Goal: Task Accomplishment & Management: Use online tool/utility

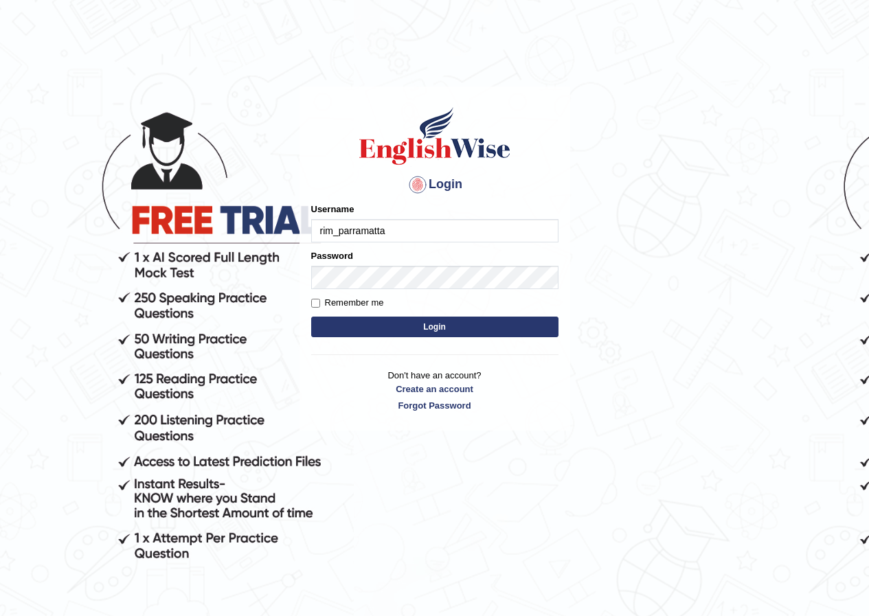
type input "rim_parramatta"
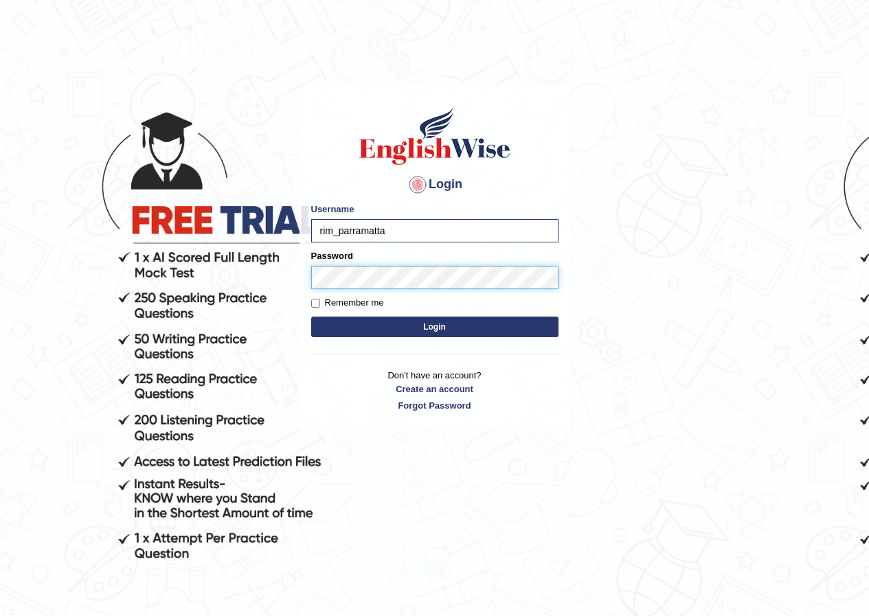
click at [311, 317] on button "Login" at bounding box center [434, 327] width 247 height 21
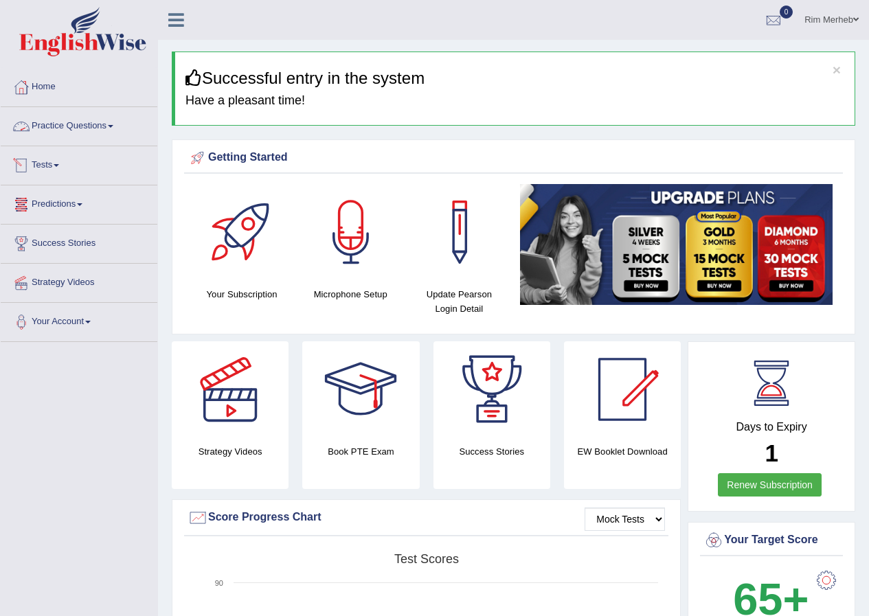
click at [114, 133] on link "Practice Questions" at bounding box center [79, 124] width 157 height 34
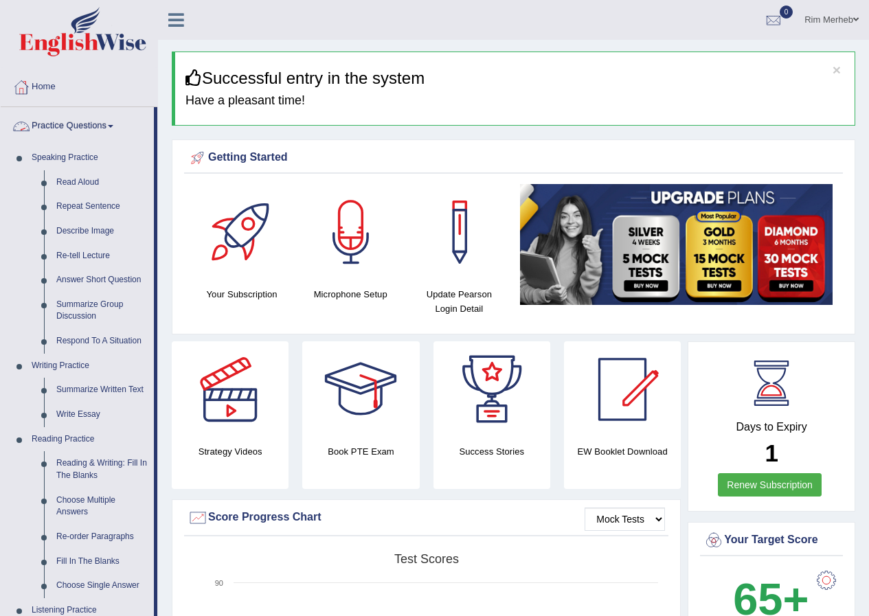
click at [23, 127] on div at bounding box center [21, 126] width 21 height 21
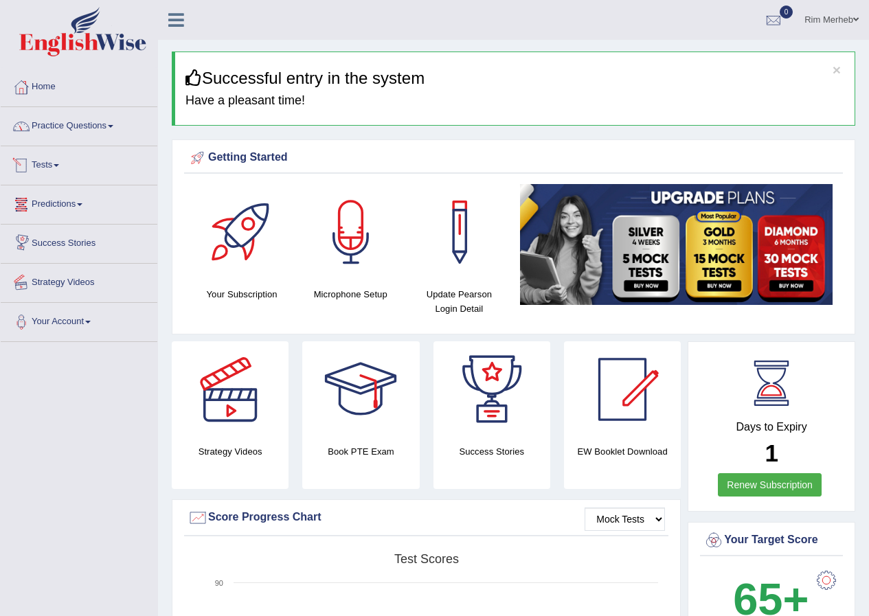
click at [52, 166] on link "Tests" at bounding box center [79, 163] width 157 height 34
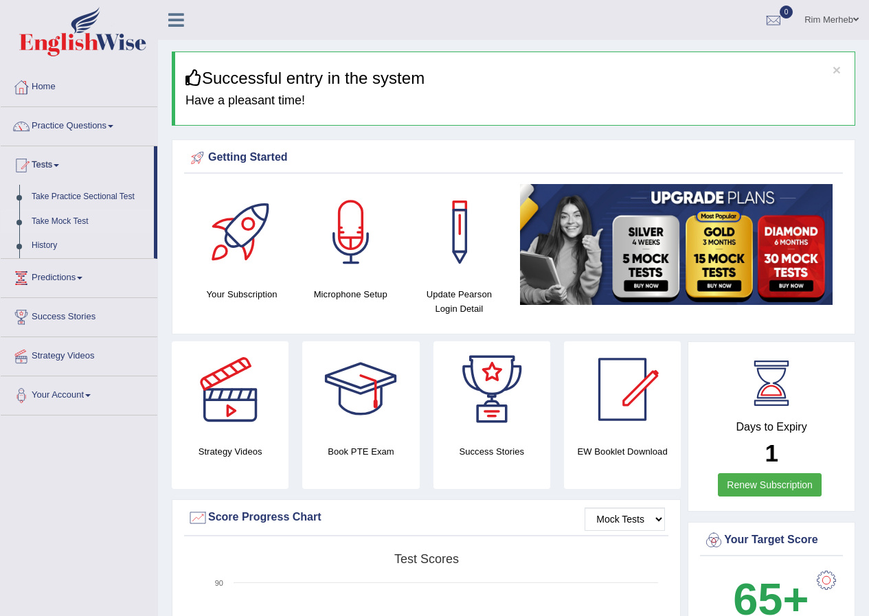
click at [45, 218] on link "Take Mock Test" at bounding box center [89, 222] width 128 height 25
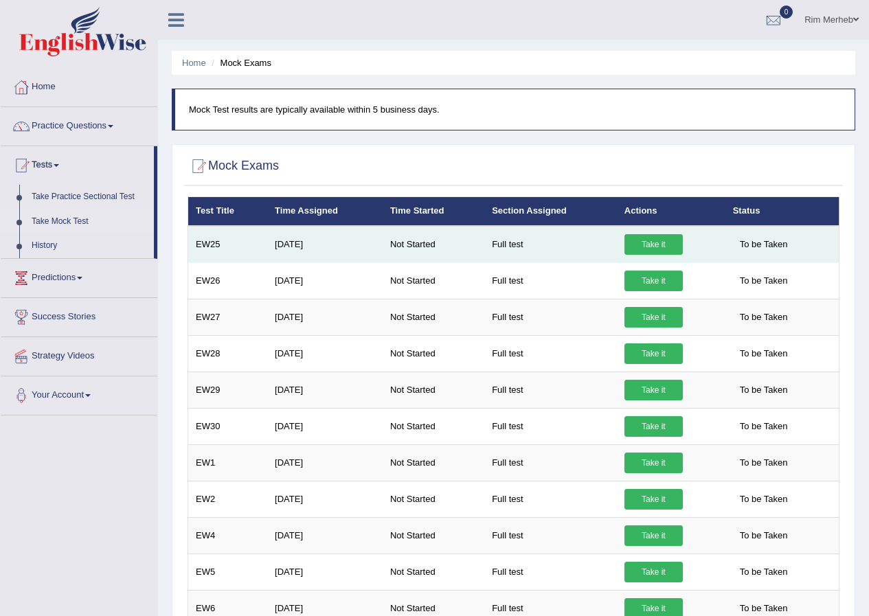
drag, startPoint x: 652, startPoint y: 245, endPoint x: 655, endPoint y: 231, distance: 14.0
click at [653, 245] on link "Take it" at bounding box center [653, 244] width 58 height 21
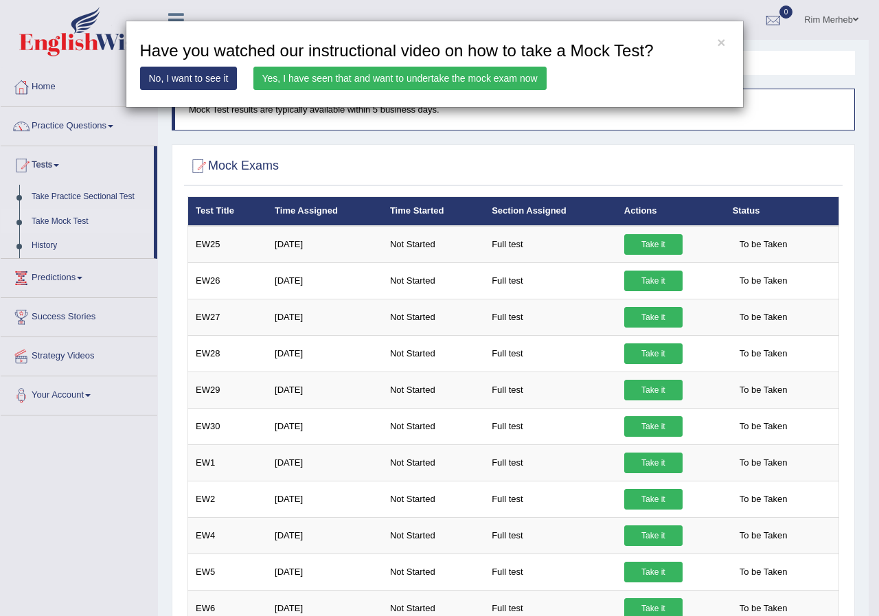
click at [397, 82] on link "Yes, I have seen that and want to undertake the mock exam now" at bounding box center [399, 78] width 293 height 23
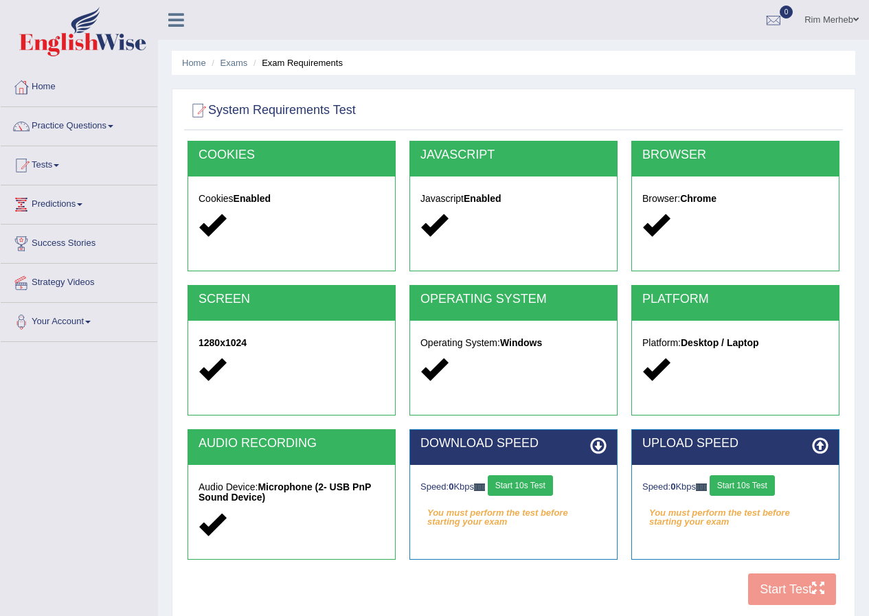
click at [538, 484] on button "Start 10s Test" at bounding box center [520, 485] width 65 height 21
click at [553, 487] on button "Start 10s Test" at bounding box center [540, 485] width 65 height 21
click at [754, 482] on button "Start 10s Test" at bounding box center [742, 485] width 65 height 21
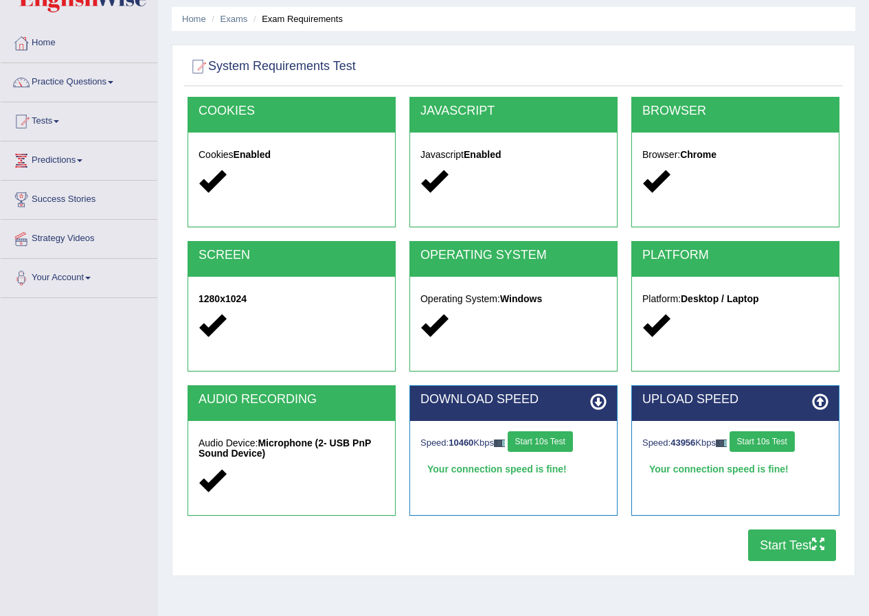
scroll to position [69, 0]
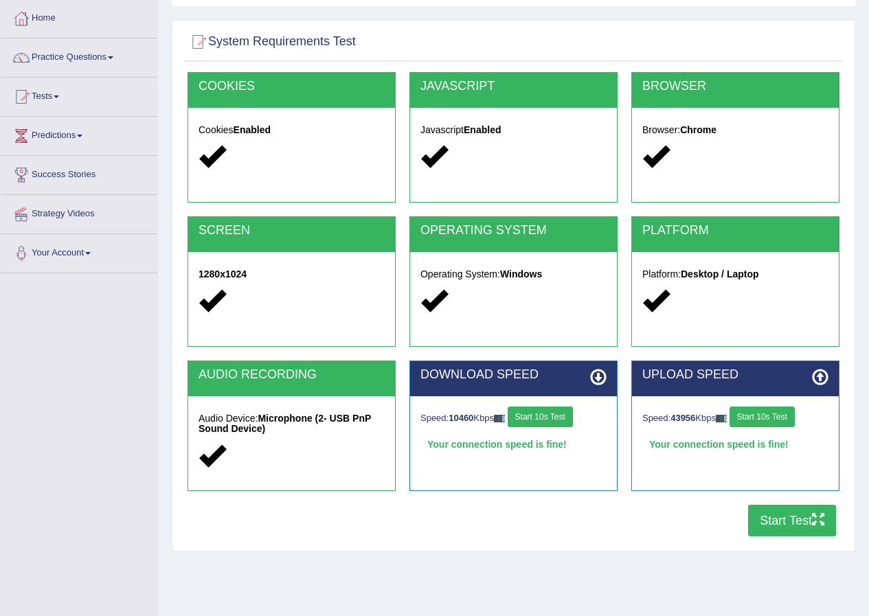
click at [781, 524] on button "Start Test" at bounding box center [792, 521] width 88 height 32
